Goal: Information Seeking & Learning: Learn about a topic

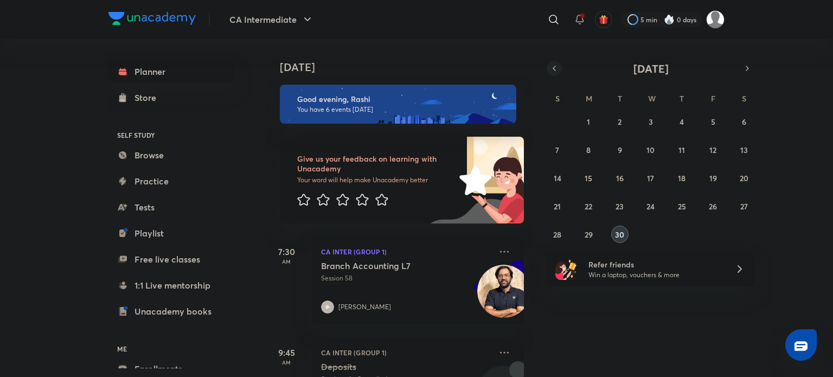
click at [557, 69] on icon "button" at bounding box center [554, 68] width 9 height 10
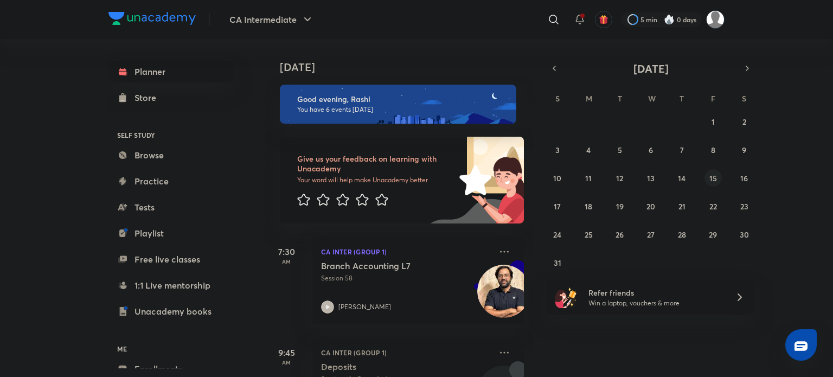
click at [709, 176] on abbr "15" at bounding box center [713, 178] width 8 height 10
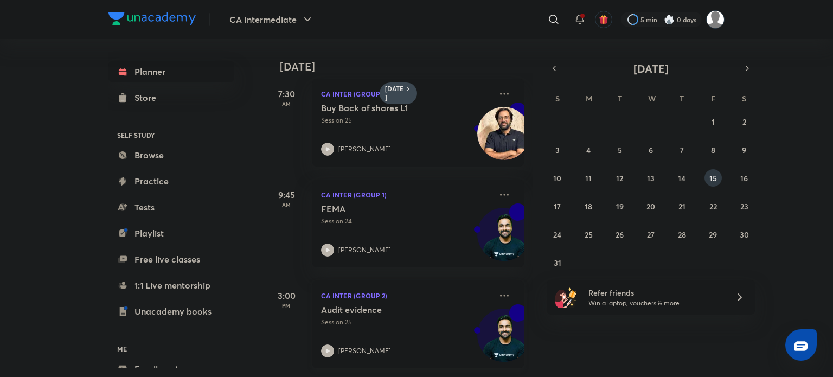
scroll to position [16, 0]
click at [409, 191] on p "CA Inter (Group 1)" at bounding box center [406, 194] width 170 height 13
